Goal: Check status: Check status

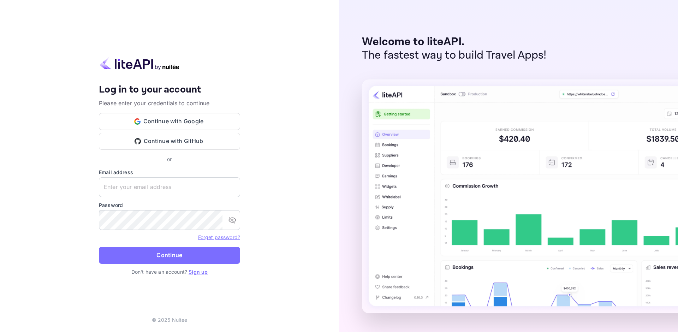
type input "[EMAIL_ADDRESS][DOMAIN_NAME]"
click at [99, 247] on button "Continue" at bounding box center [169, 255] width 141 height 17
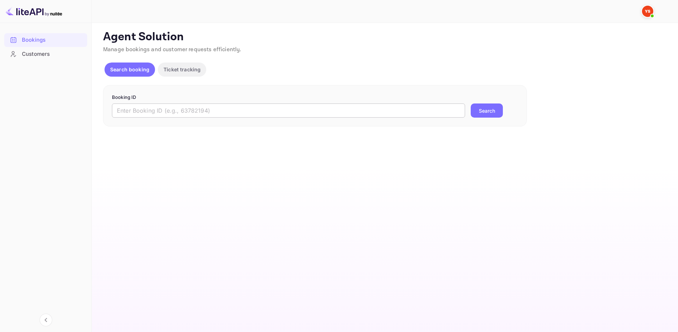
click at [235, 107] on input "text" at bounding box center [288, 111] width 353 height 14
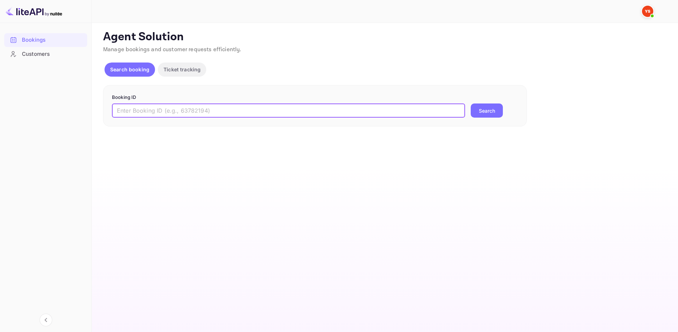
paste input "9429109"
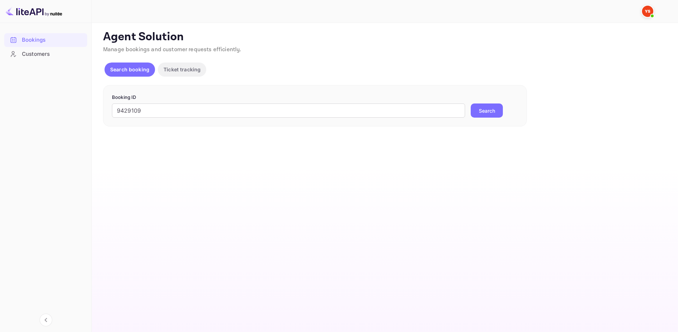
click at [491, 112] on button "Search" at bounding box center [487, 111] width 32 height 14
click at [120, 111] on input "9429109" at bounding box center [288, 111] width 353 height 14
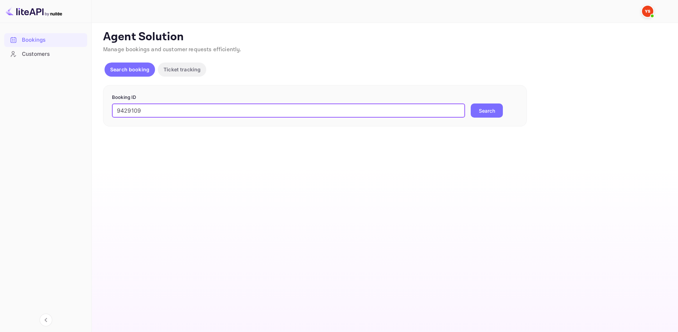
type input "9429109"
click at [471, 104] on button "Search" at bounding box center [487, 111] width 32 height 14
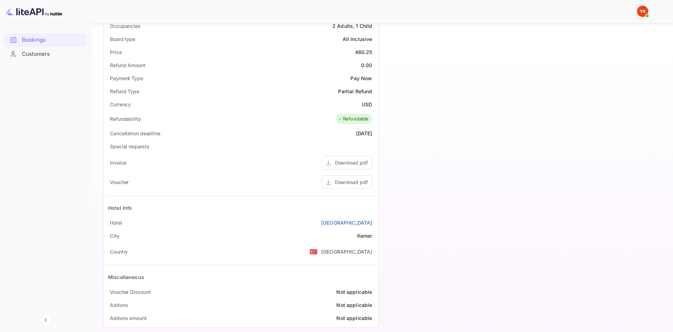
scroll to position [237, 0]
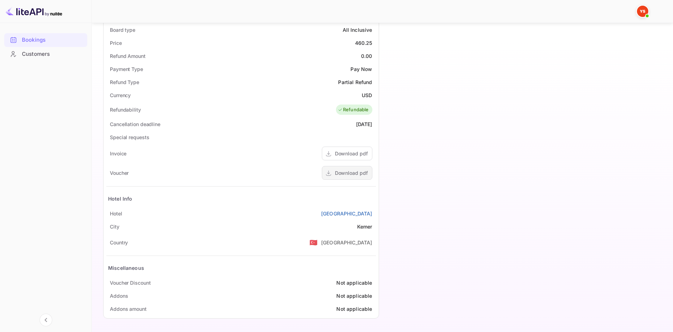
click at [349, 179] on div "Download pdf" at bounding box center [347, 173] width 51 height 14
